Goal: Communication & Community: Connect with others

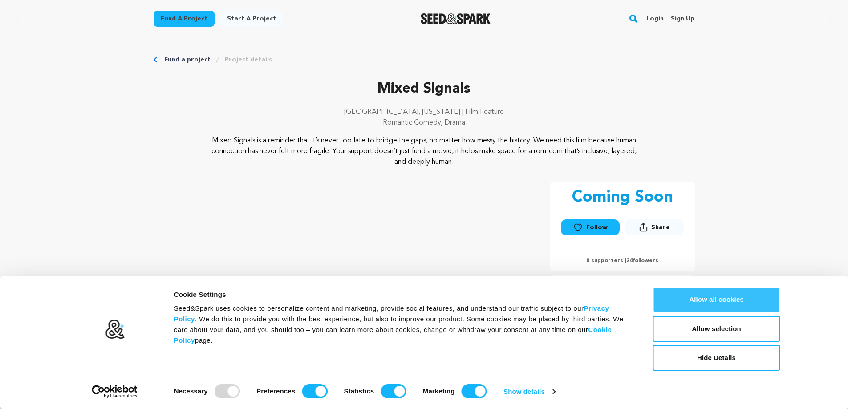
click at [722, 300] on button "Allow all cookies" at bounding box center [716, 300] width 127 height 26
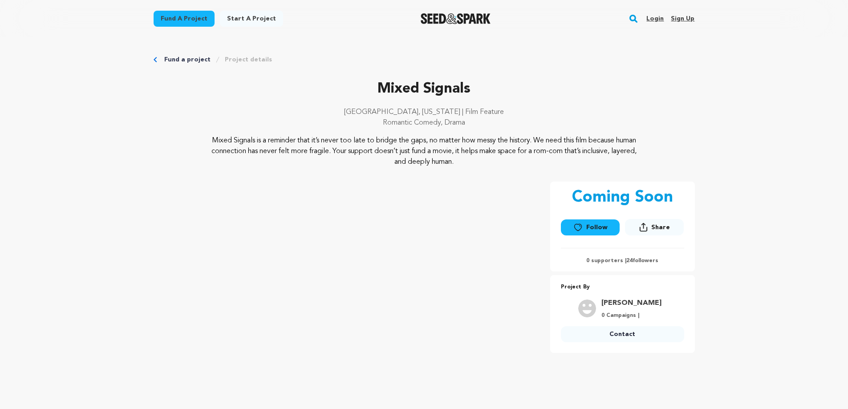
click at [587, 225] on link "Follow" at bounding box center [590, 227] width 59 height 16
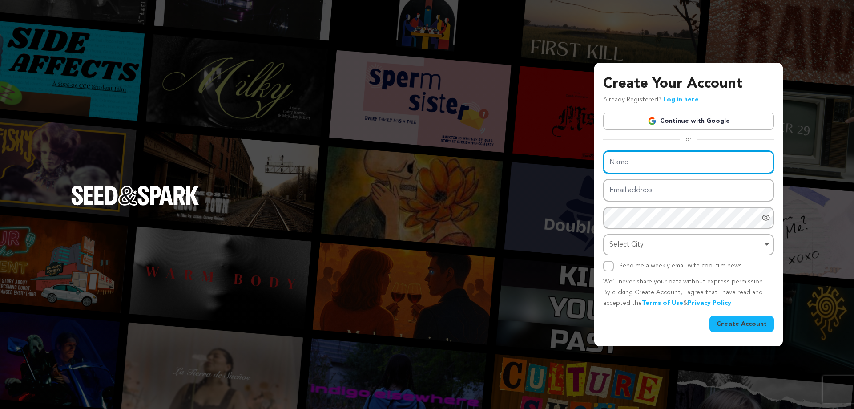
click at [640, 161] on input "Name" at bounding box center [688, 162] width 171 height 23
type input "Anthony Mark Mancini"
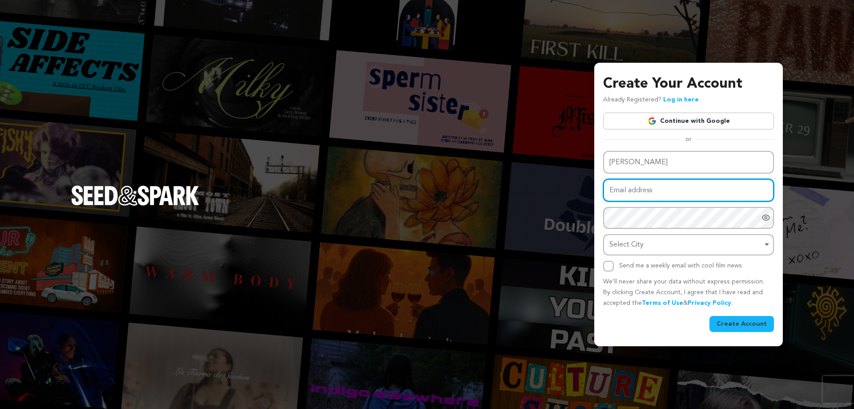
click at [623, 191] on input "Email address" at bounding box center [688, 190] width 171 height 23
type input "a.m.mancini58@gmail.com"
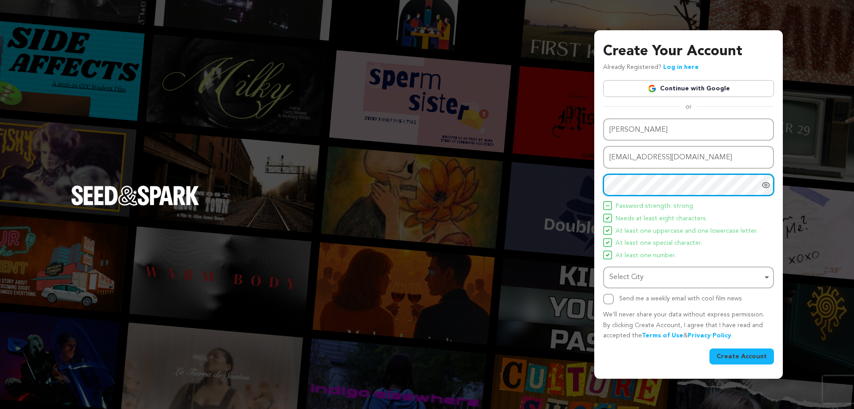
click at [759, 277] on div "Select City Remove item" at bounding box center [686, 277] width 153 height 13
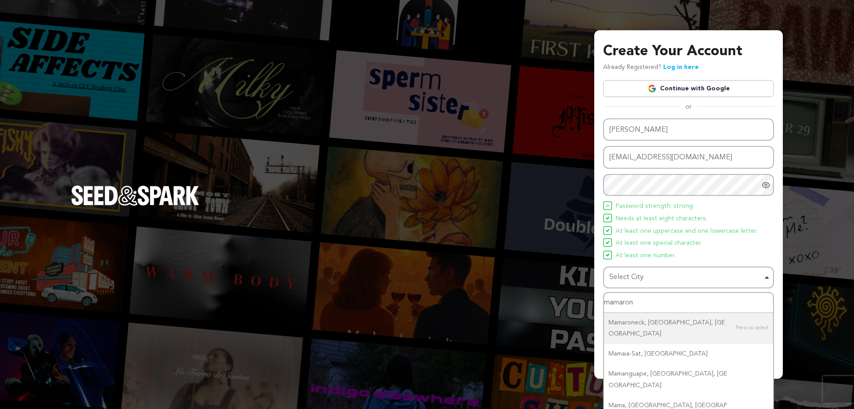
type input "mamarone"
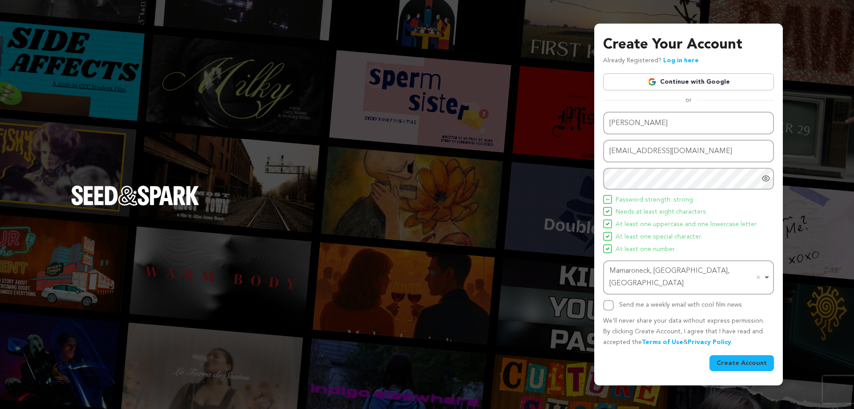
click at [741, 355] on button "Create Account" at bounding box center [742, 363] width 65 height 16
